Goal: Task Accomplishment & Management: Use online tool/utility

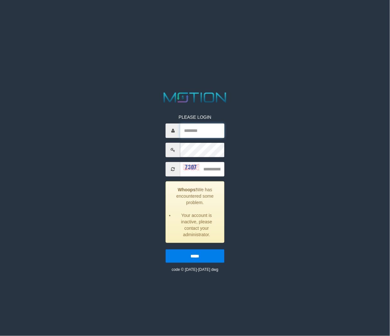
type input "*******"
click at [254, 110] on div "PLEASE LOGIN ******* Whoops! We has encountered some problem. Your account is i…" at bounding box center [195, 182] width 204 height 182
click at [213, 258] on input "*****" at bounding box center [195, 255] width 58 height 13
